Goal: Transaction & Acquisition: Purchase product/service

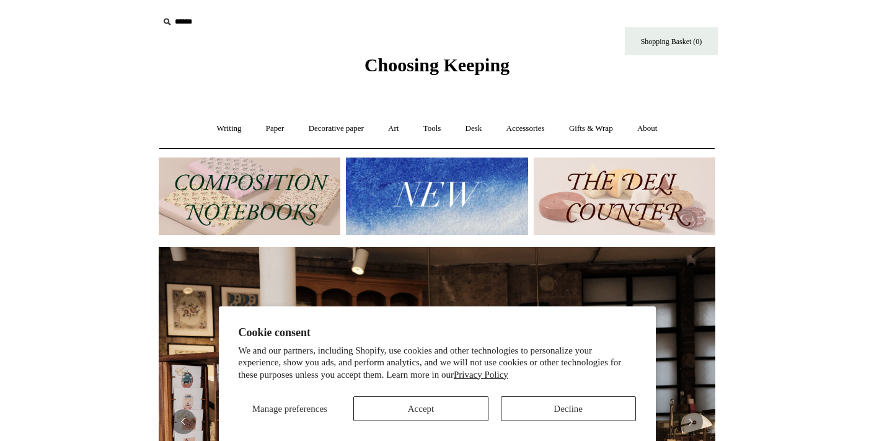
scroll to position [0, 1123]
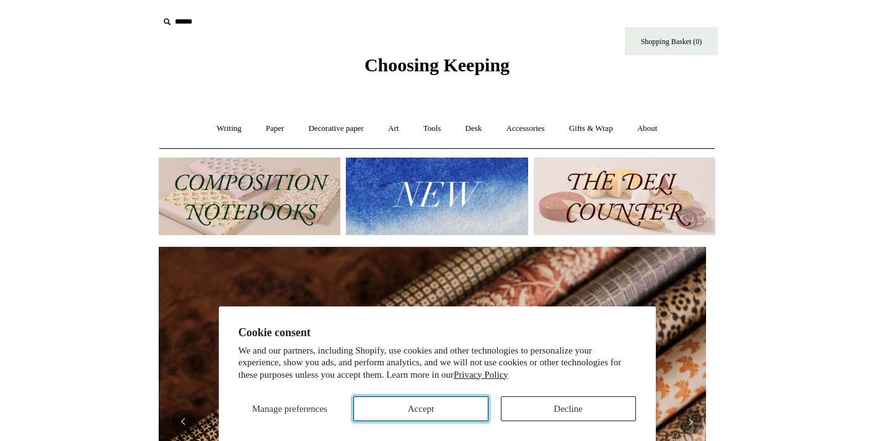
click at [458, 415] on button "Accept" at bounding box center [420, 408] width 135 height 25
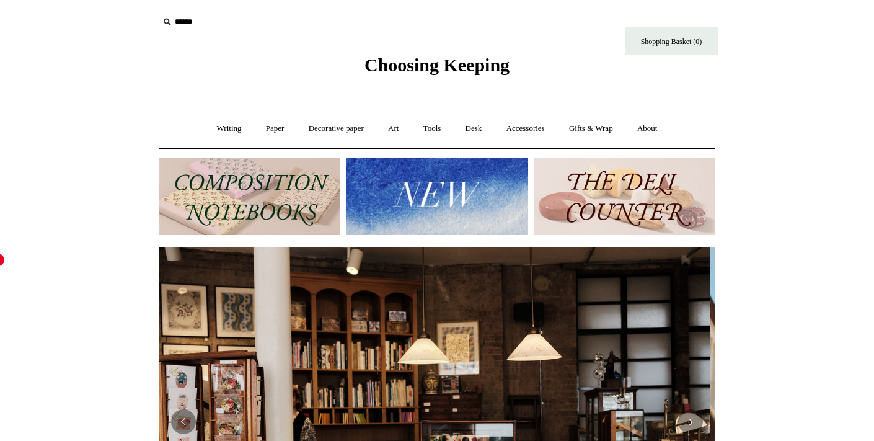
scroll to position [0, 0]
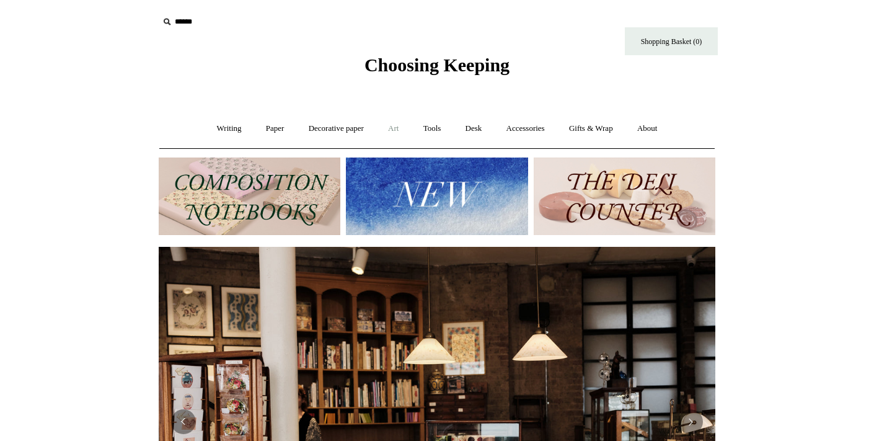
click at [392, 129] on link "Art +" at bounding box center [393, 128] width 33 height 33
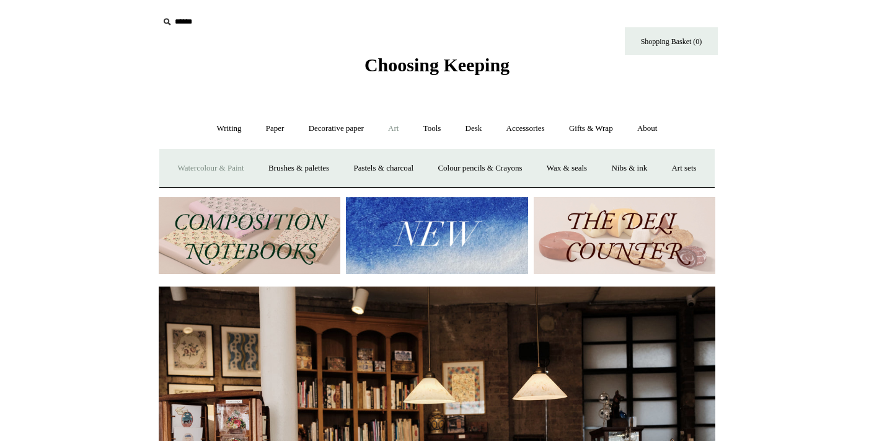
click at [255, 169] on link "Watercolour & Paint" at bounding box center [210, 168] width 89 height 33
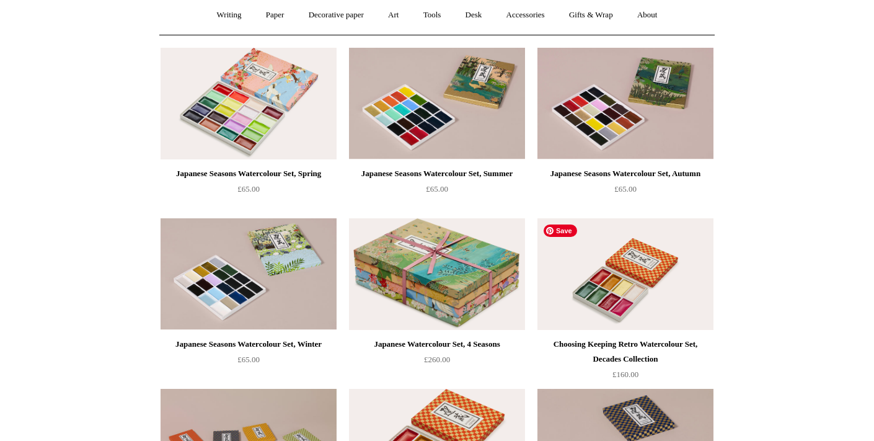
scroll to position [192, 0]
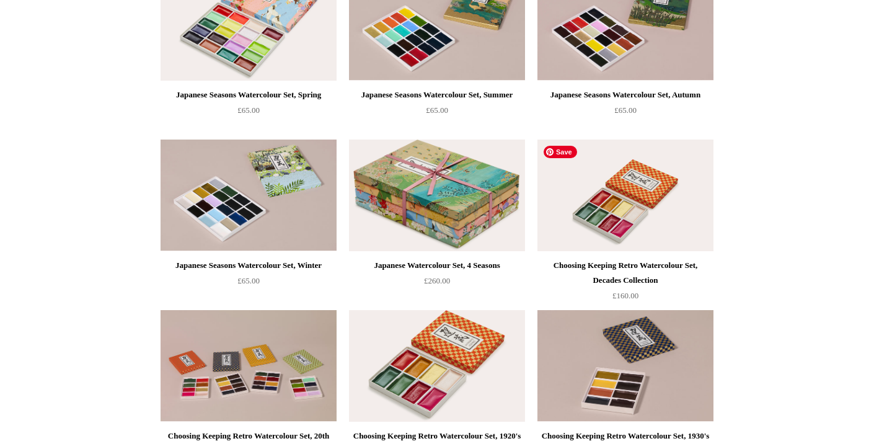
click at [630, 195] on img at bounding box center [625, 195] width 176 height 112
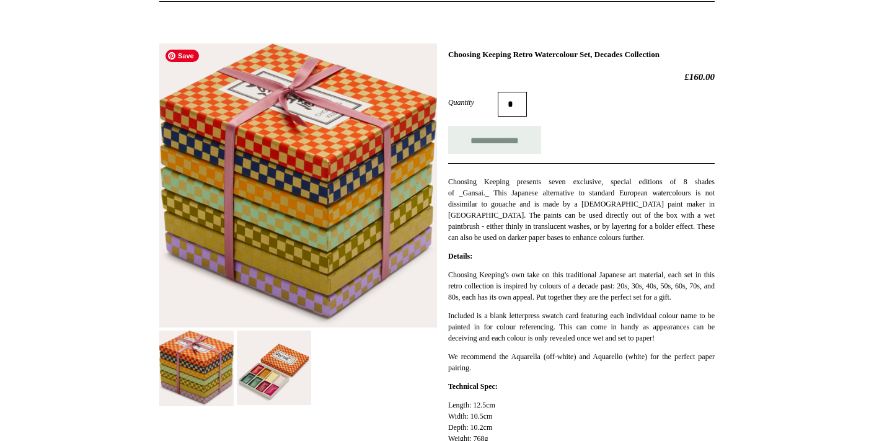
scroll to position [232, 0]
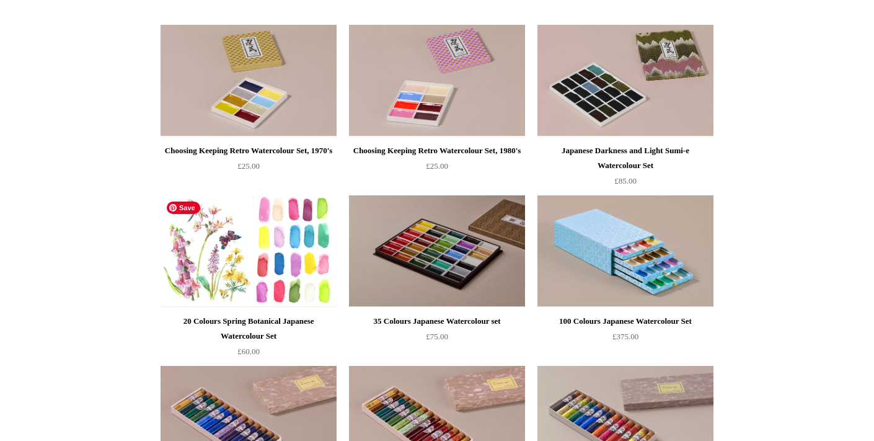
scroll to position [927, 0]
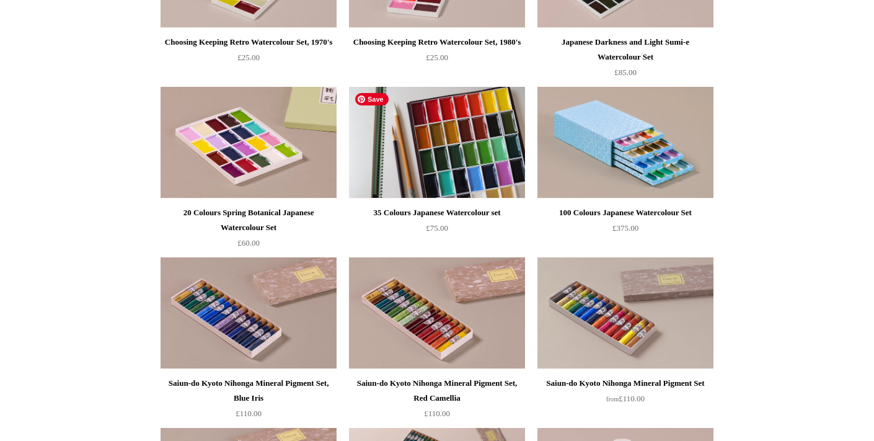
click at [454, 146] on img at bounding box center [437, 143] width 176 height 112
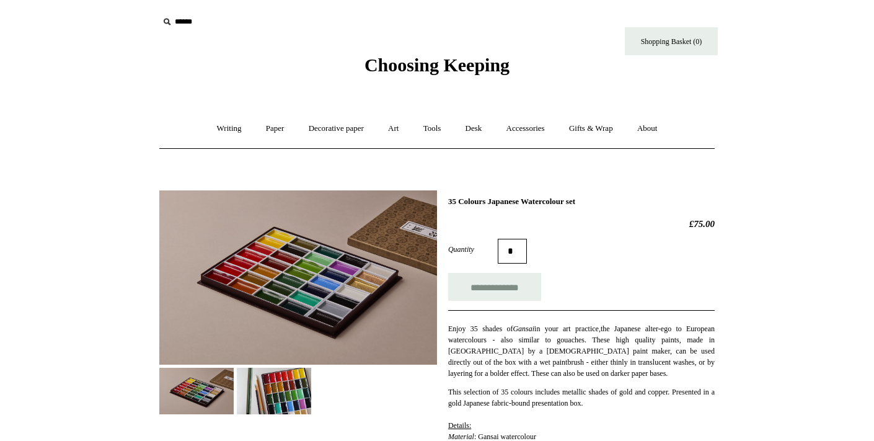
scroll to position [39, 0]
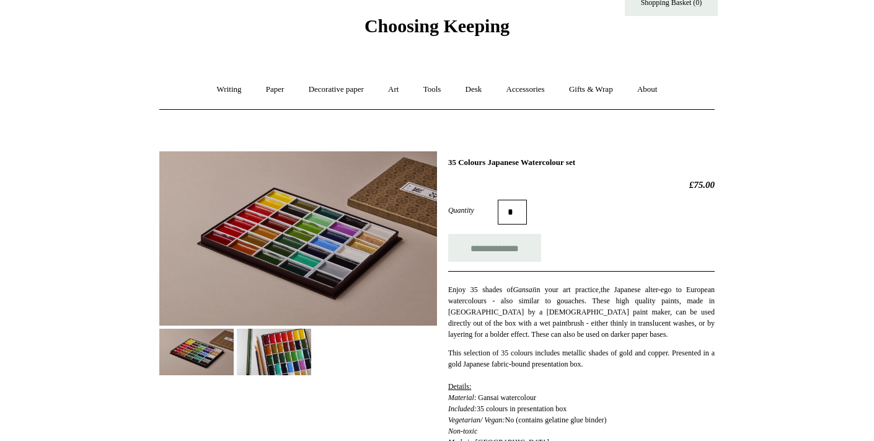
click at [277, 361] on img at bounding box center [274, 352] width 74 height 46
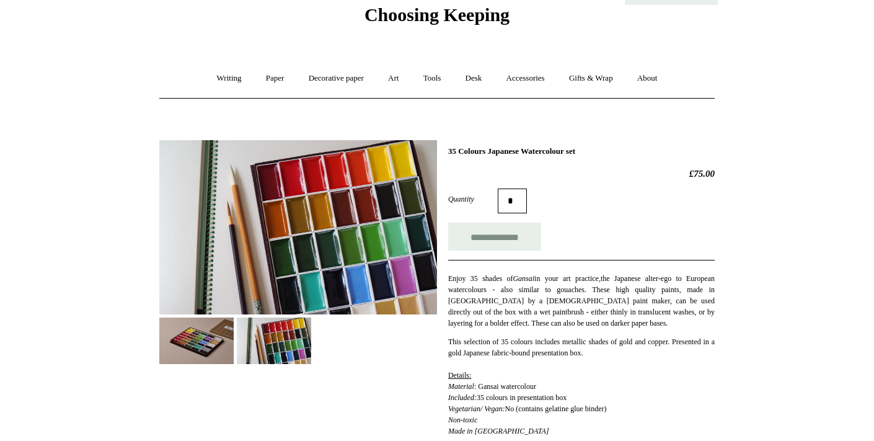
scroll to position [58, 0]
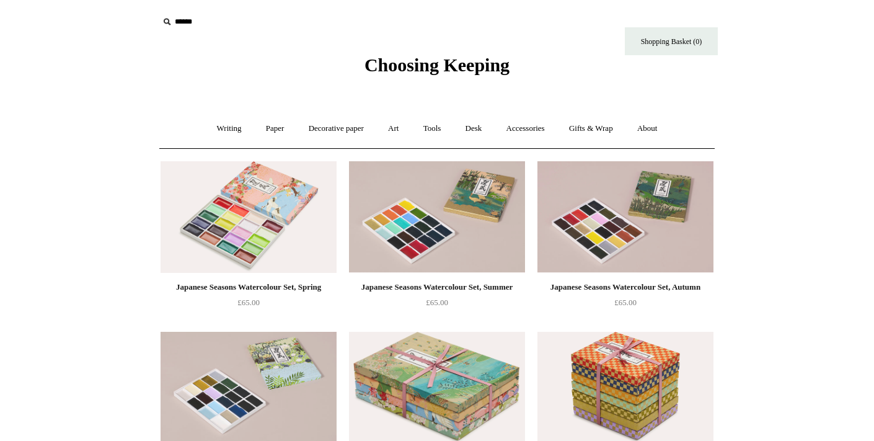
scroll to position [951, 0]
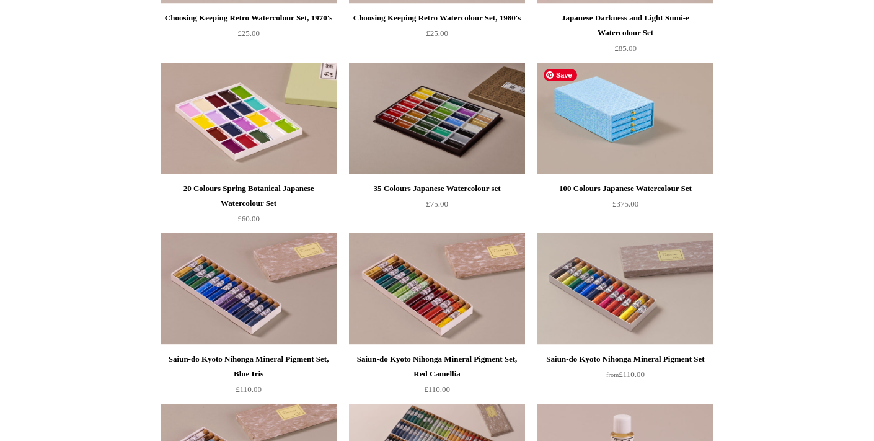
click at [643, 116] on img at bounding box center [625, 119] width 176 height 112
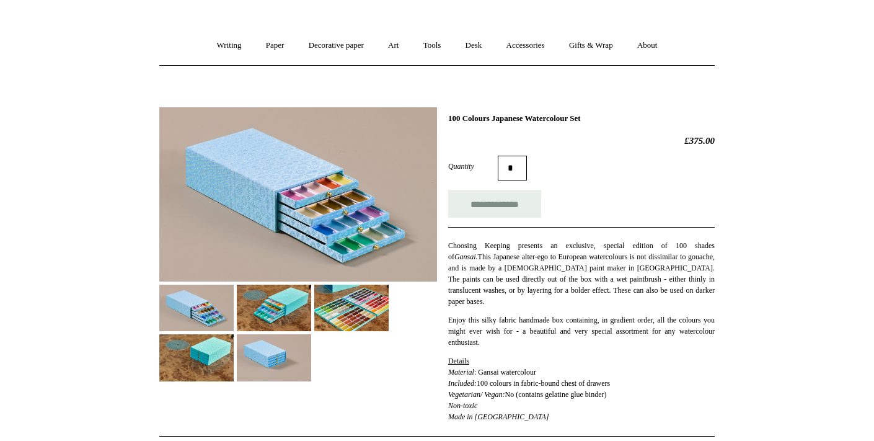
scroll to position [86, 0]
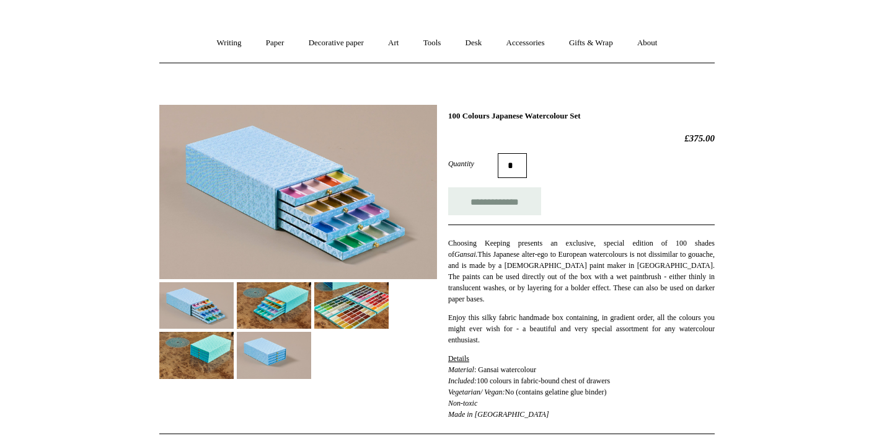
click at [362, 308] on img at bounding box center [351, 305] width 74 height 46
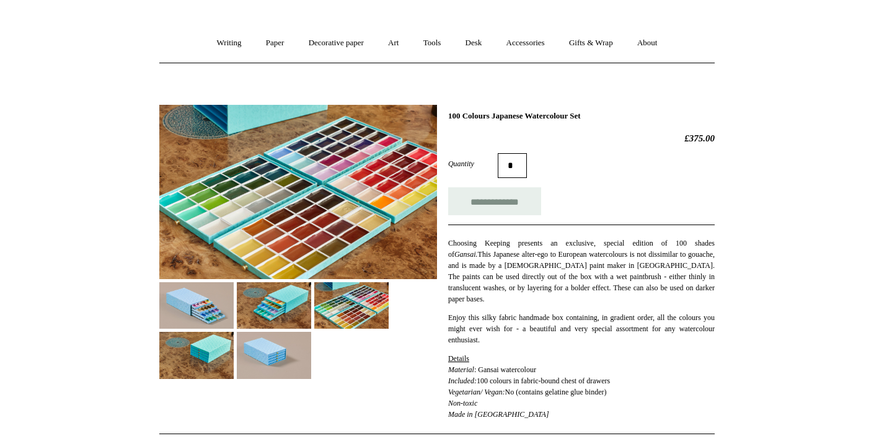
click at [299, 311] on img at bounding box center [274, 305] width 74 height 46
